Goal: Check status

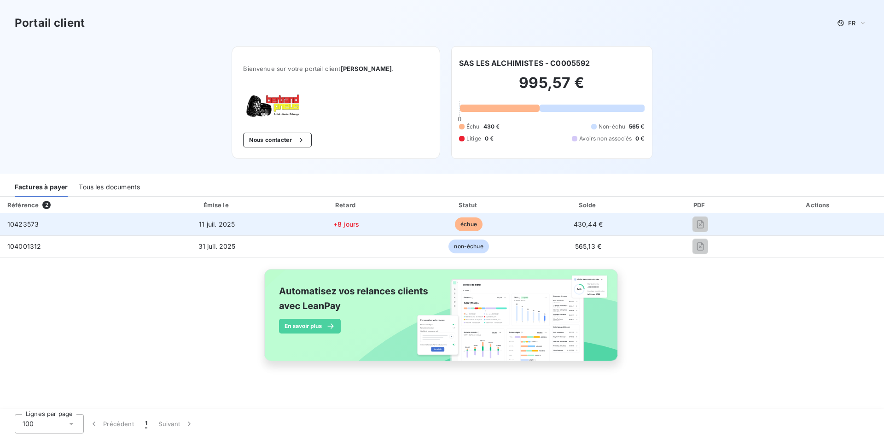
click at [30, 226] on span "10423573" at bounding box center [22, 224] width 31 height 8
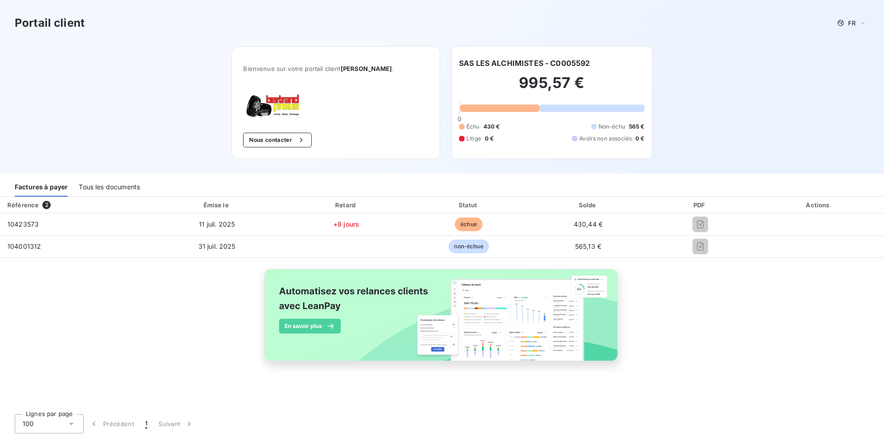
drag, startPoint x: 806, startPoint y: 341, endPoint x: 796, endPoint y: 341, distance: 10.6
click at [806, 341] on div "Référence 2 Émise le Retard Statut Solde PDF Actions 10423573 11 juil. 2025 +8 …" at bounding box center [442, 290] width 884 height 186
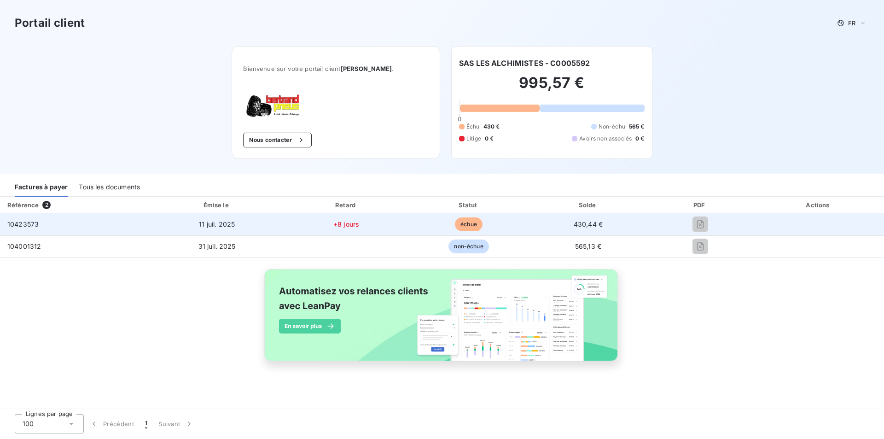
click at [223, 224] on span "11 juil. 2025" at bounding box center [217, 224] width 36 height 8
click at [16, 221] on span "10423573" at bounding box center [22, 224] width 31 height 8
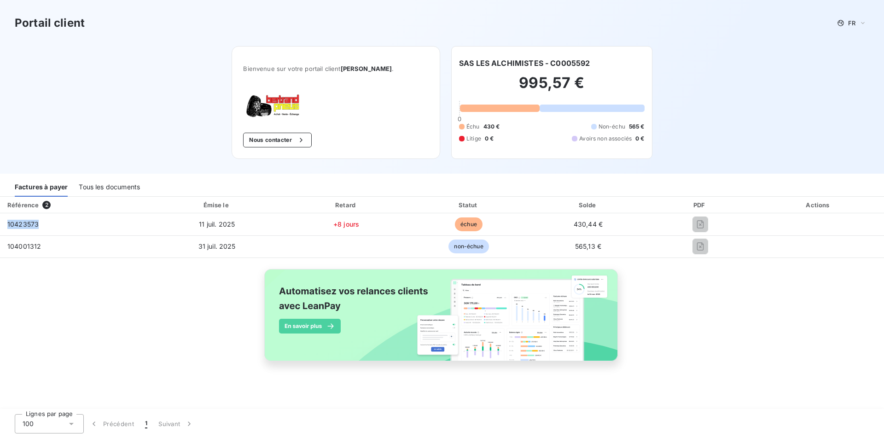
click at [121, 188] on div "Tous les documents" at bounding box center [109, 186] width 61 height 19
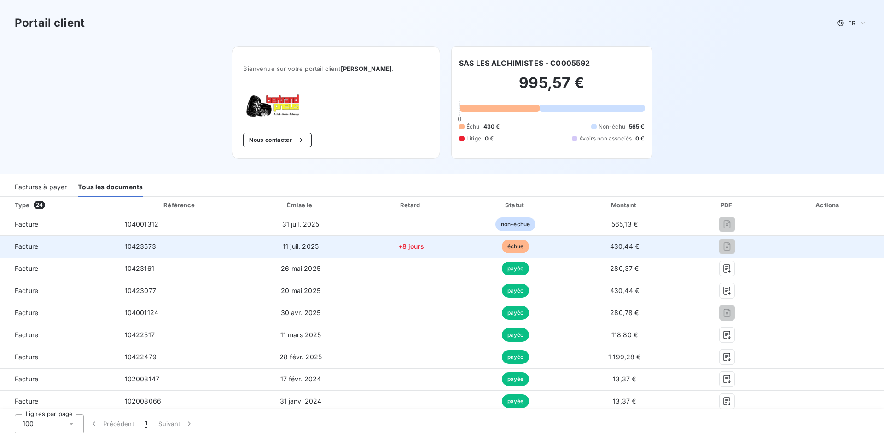
click at [141, 247] on span "10423573" at bounding box center [140, 246] width 31 height 8
click at [29, 246] on span "Facture" at bounding box center [58, 246] width 103 height 9
click at [290, 247] on span "11 juil. 2025" at bounding box center [301, 246] width 36 height 8
drag, startPoint x: 158, startPoint y: 248, endPoint x: 123, endPoint y: 245, distance: 35.1
click at [123, 245] on td "10423573" at bounding box center [180, 246] width 126 height 22
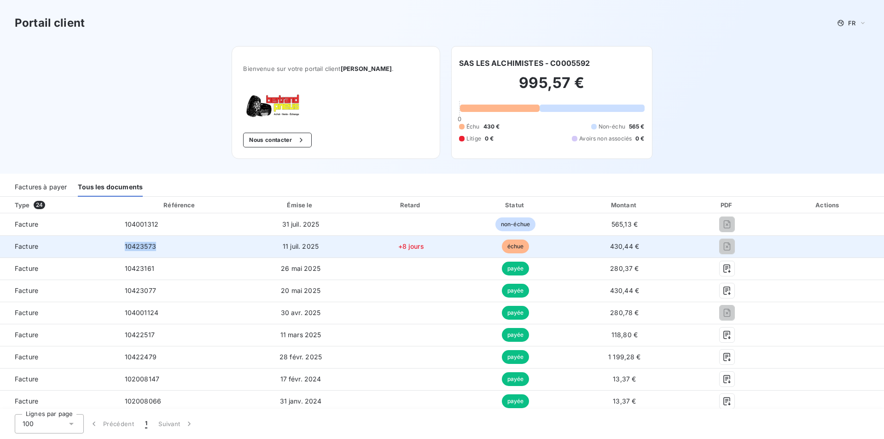
copy span "10423573"
